Goal: Task Accomplishment & Management: Manage account settings

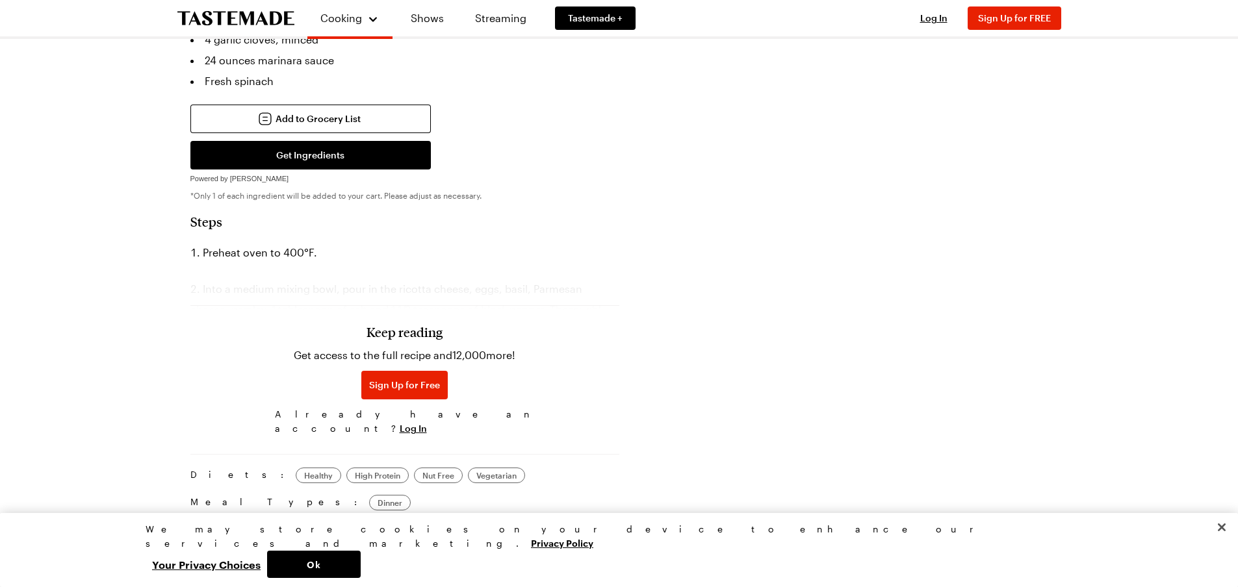
scroll to position [780, 0]
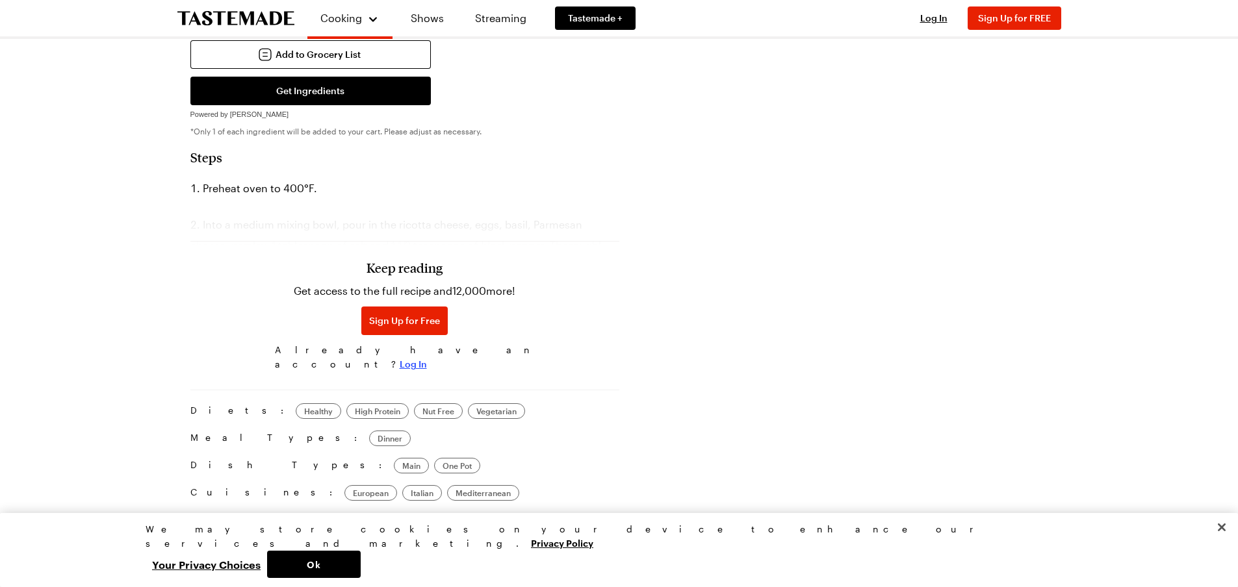
click at [427, 358] on span "Log In" at bounding box center [413, 364] width 27 height 13
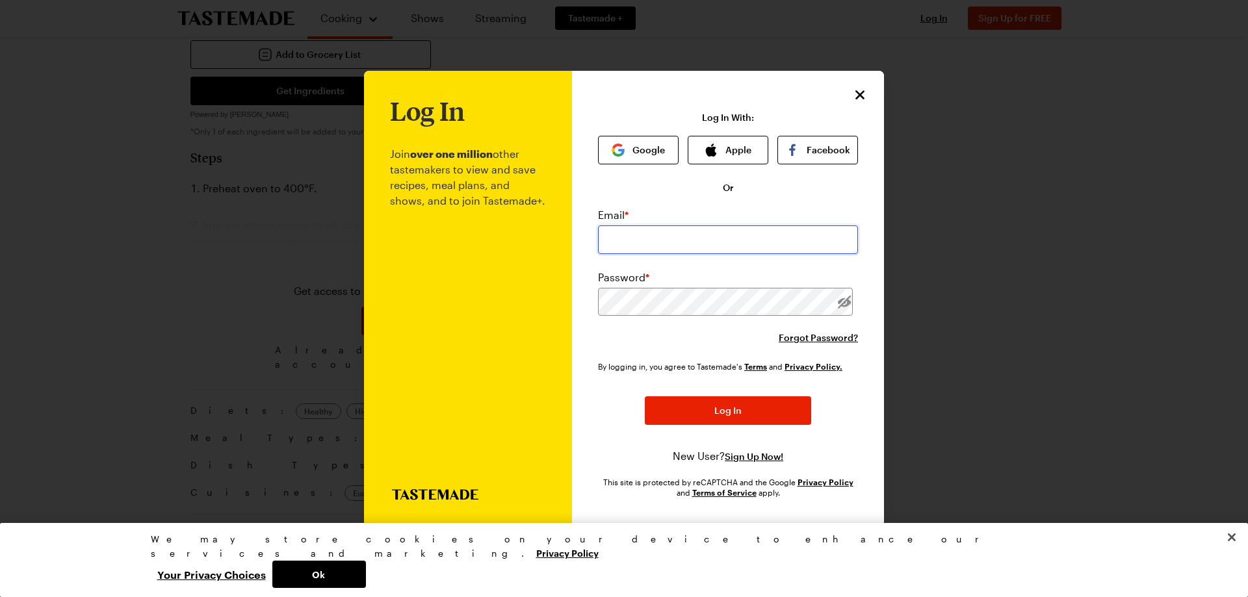
click at [630, 241] on input "email" at bounding box center [728, 240] width 260 height 29
type input "[EMAIL_ADDRESS][DOMAIN_NAME]"
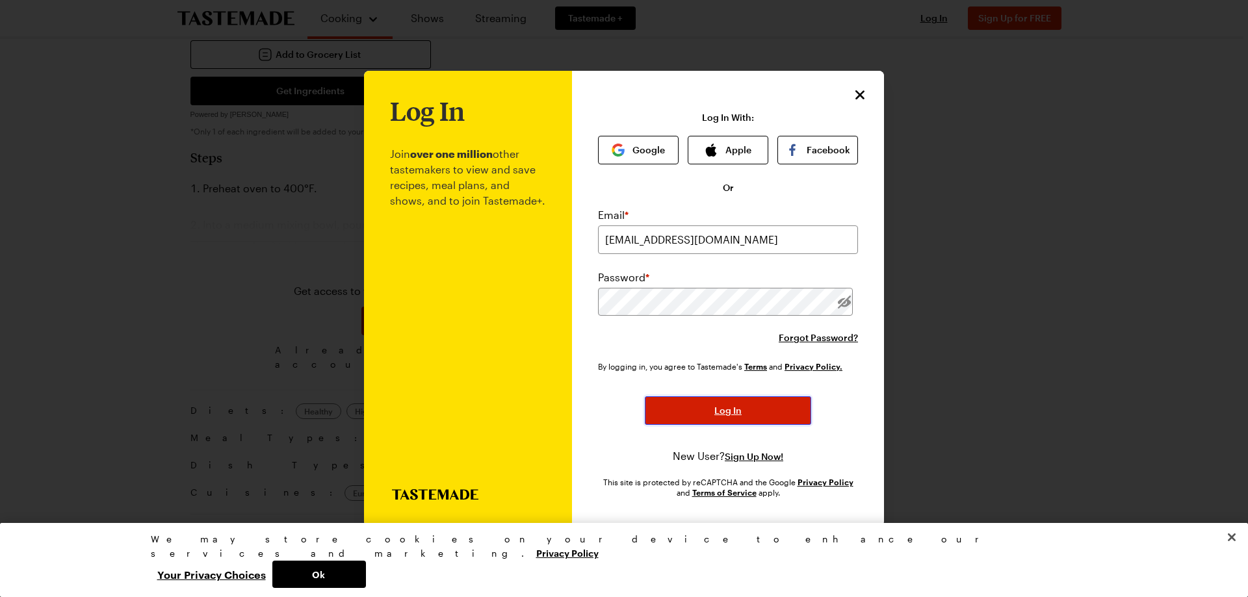
click at [721, 413] on span "Log In" at bounding box center [727, 410] width 27 height 13
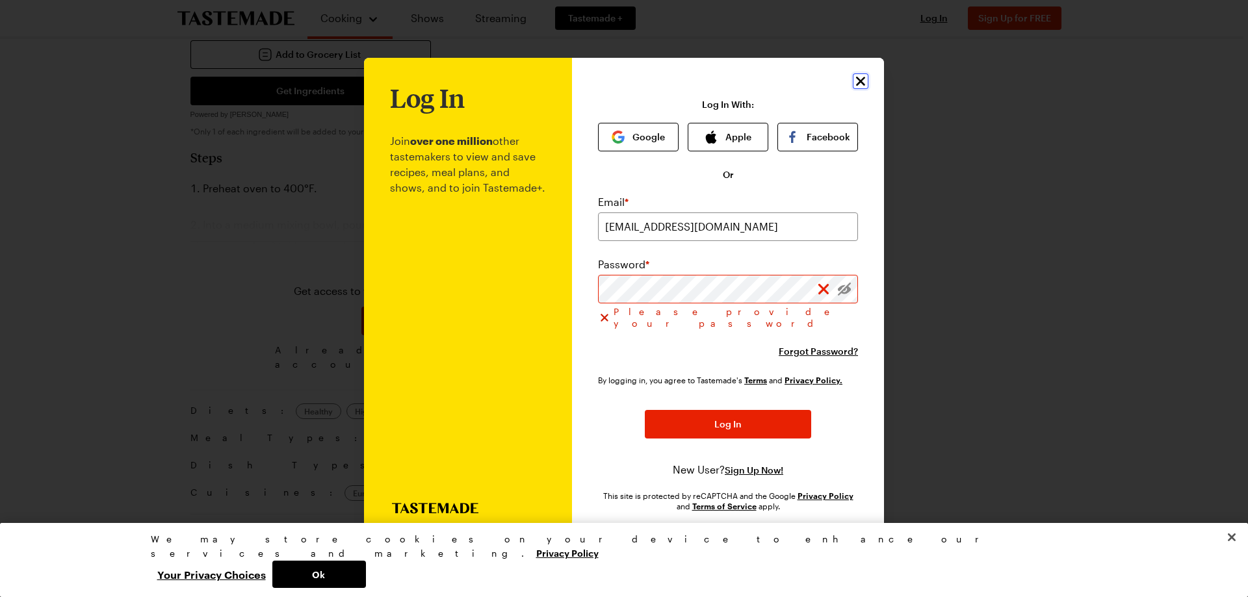
click at [862, 88] on icon "Close" at bounding box center [861, 81] width 16 height 16
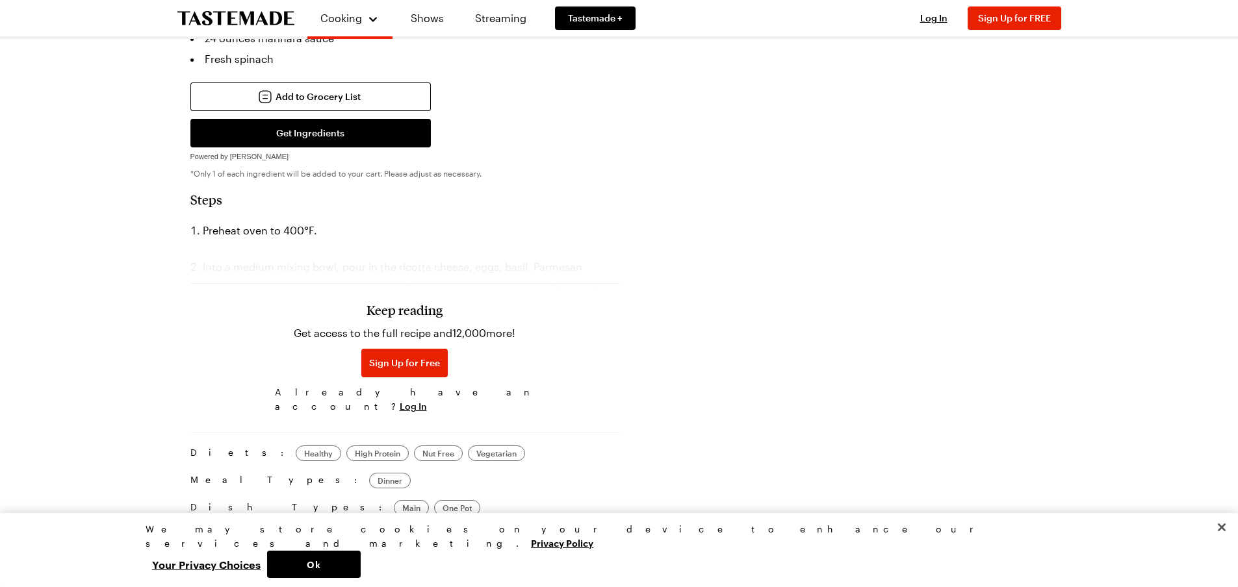
scroll to position [715, 0]
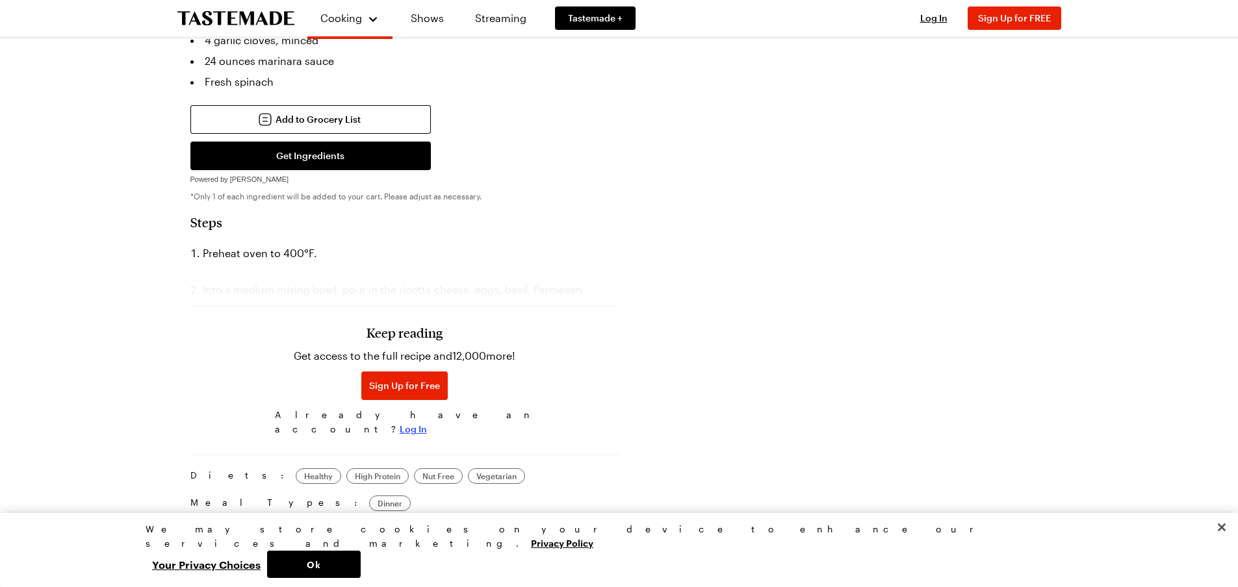
click at [427, 423] on span "Log In" at bounding box center [413, 429] width 27 height 13
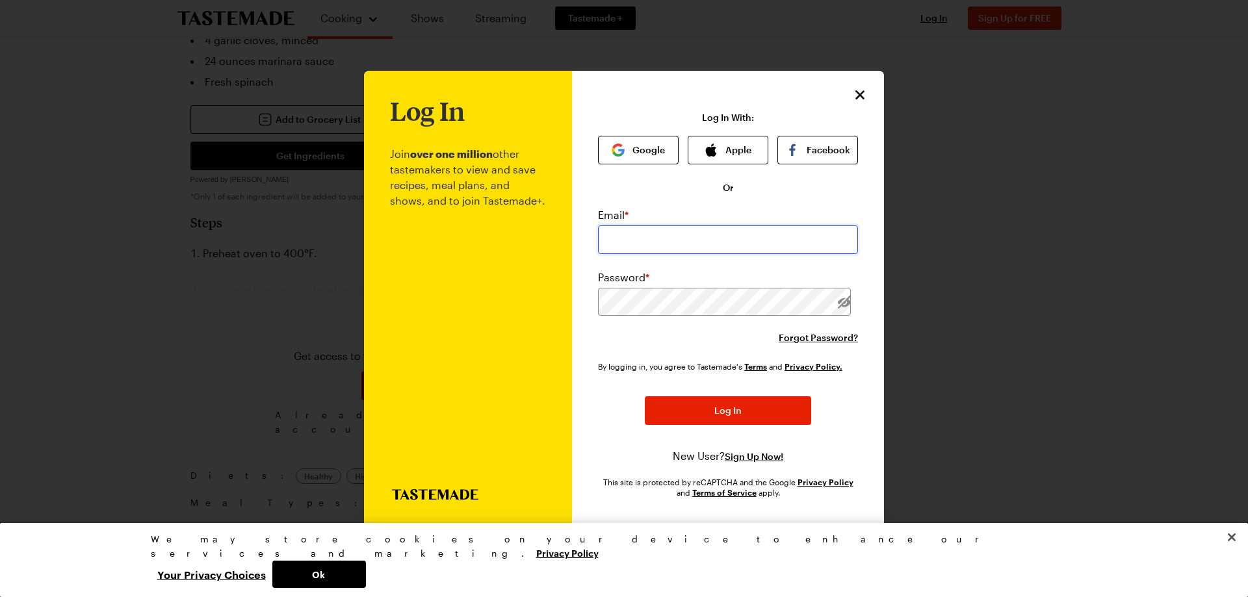
click at [710, 236] on input "email" at bounding box center [728, 240] width 260 height 29
type input "[EMAIL_ADDRESS][DOMAIN_NAME]"
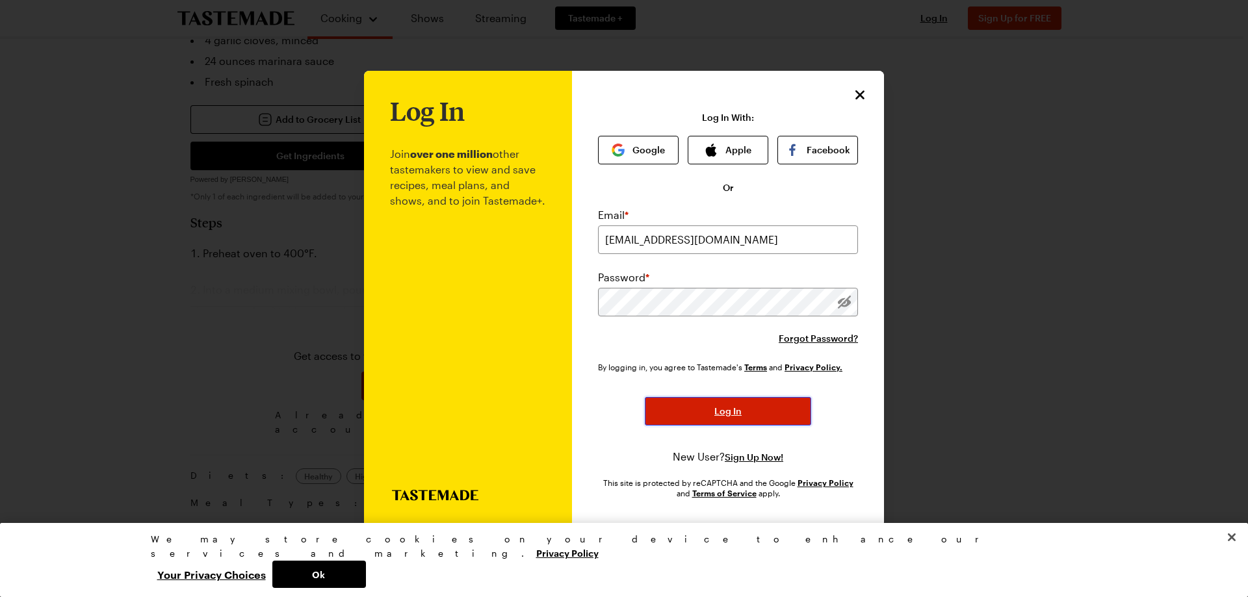
click at [716, 416] on span "Log In" at bounding box center [727, 411] width 27 height 13
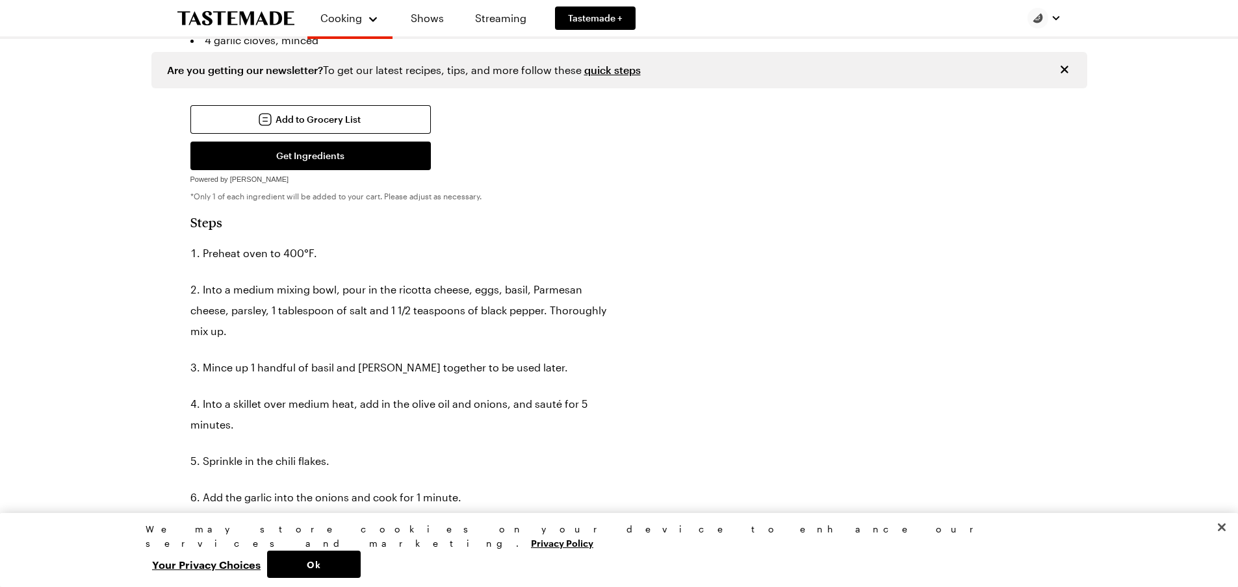
type textarea "x"
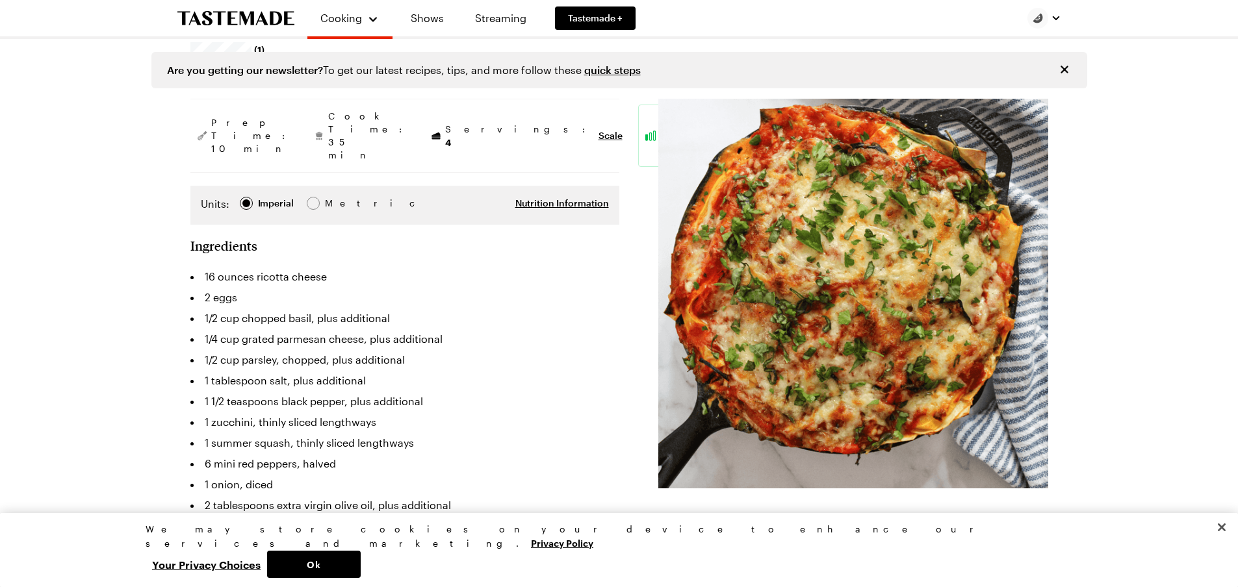
scroll to position [130, 0]
